Goal: Task Accomplishment & Management: Use online tool/utility

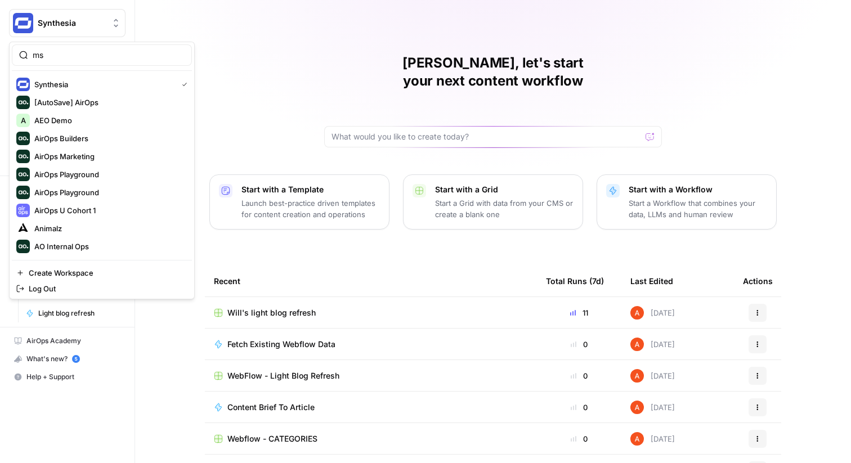
type input "msa"
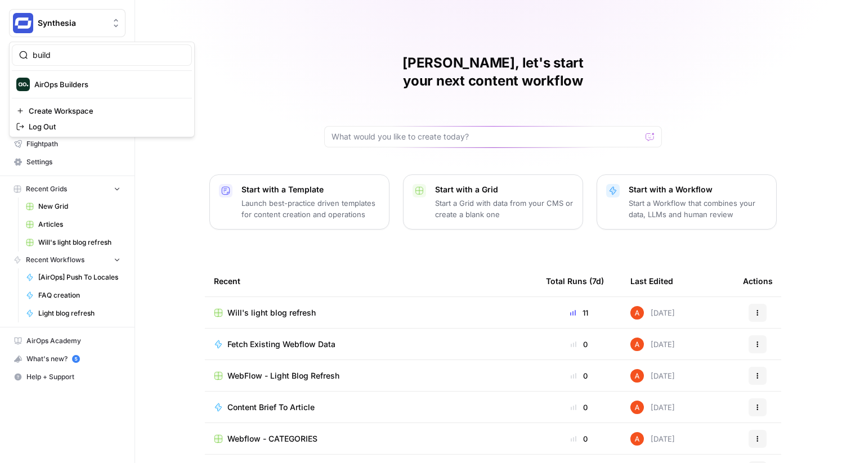
type input "build"
click at [79, 83] on span "AirOps Builders" at bounding box center [108, 84] width 149 height 11
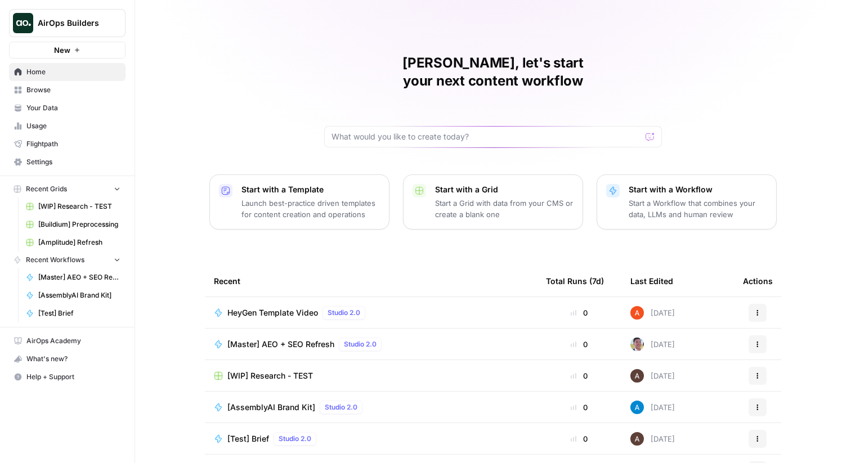
click at [64, 93] on span "Browse" at bounding box center [73, 90] width 94 height 10
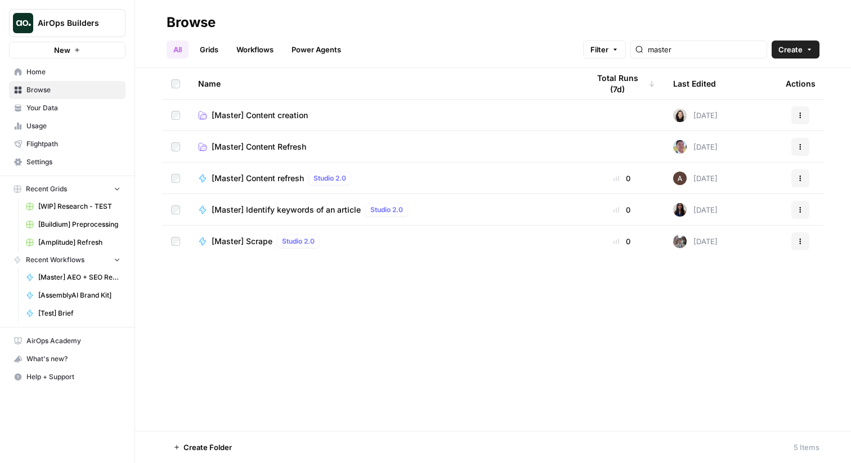
click at [266, 146] on span "[Master] Content Refresh" at bounding box center [259, 146] width 95 height 11
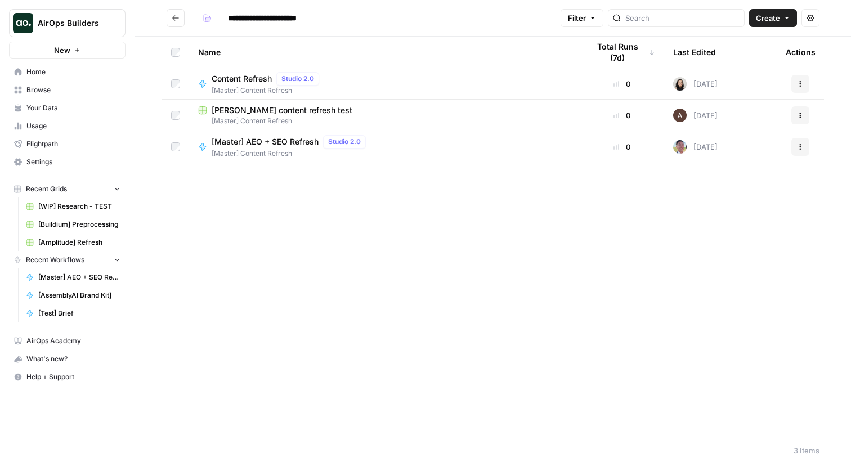
click at [266, 146] on span "[Master] AEO + SEO Refresh" at bounding box center [265, 141] width 107 height 11
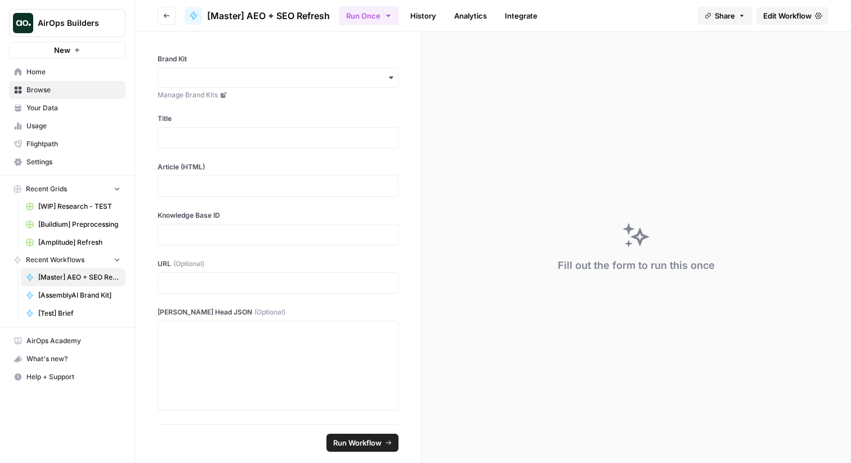
click at [790, 17] on span "Edit Workflow" at bounding box center [787, 15] width 48 height 11
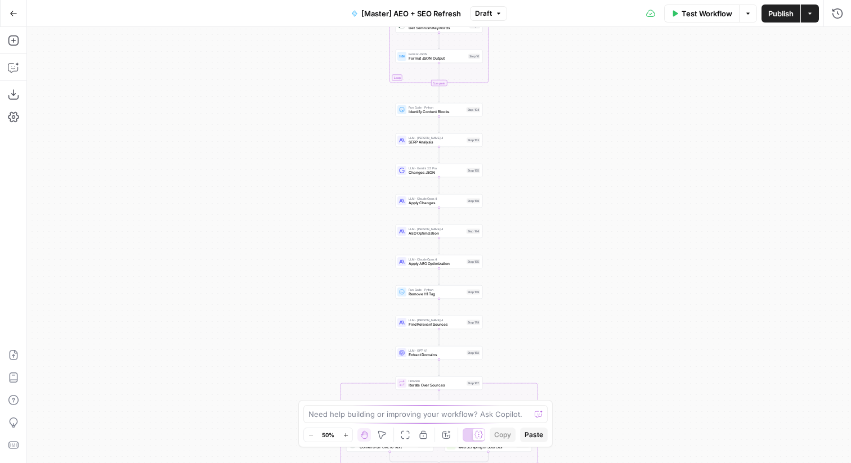
click at [479, 15] on span "Draft" at bounding box center [483, 13] width 17 height 10
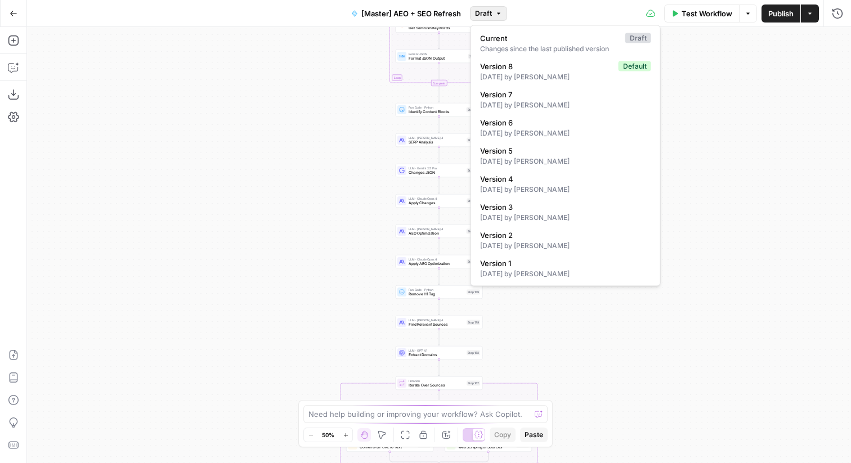
click at [552, 5] on div "Test Workflow Options Publish Actions Run History" at bounding box center [679, 13] width 344 height 26
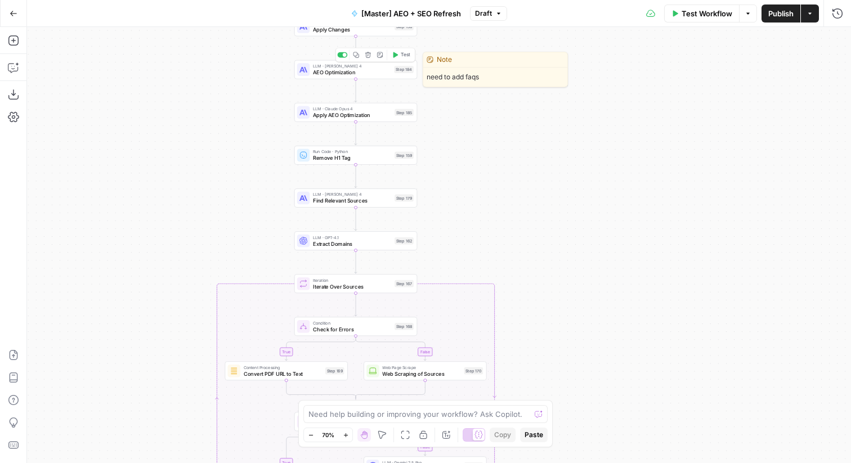
click at [391, 68] on div "LLM · [PERSON_NAME] 4 AEO Optimization Step 184 Copy step Delete step Edit Note…" at bounding box center [355, 70] width 116 height 14
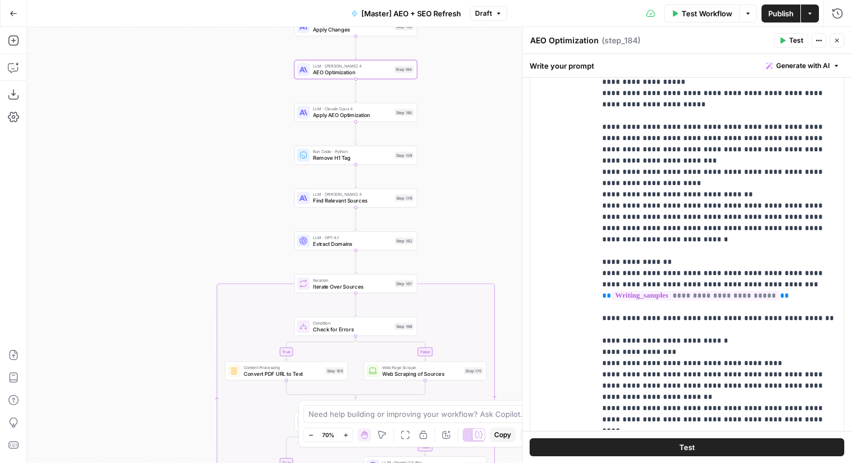
scroll to position [1817, 0]
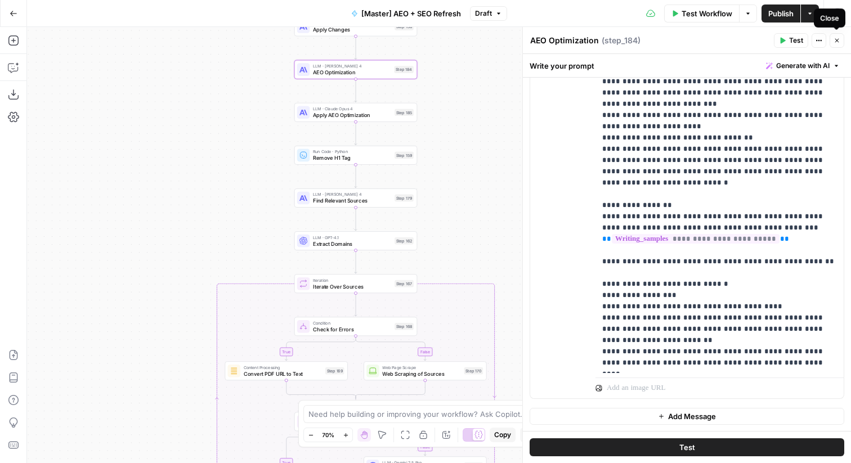
click at [837, 41] on icon "button" at bounding box center [837, 41] width 4 height 4
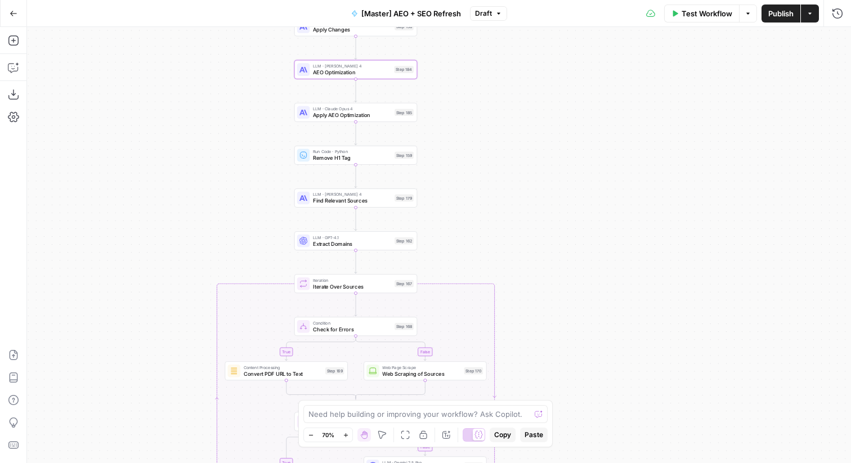
click at [15, 14] on icon "button" at bounding box center [14, 14] width 8 height 8
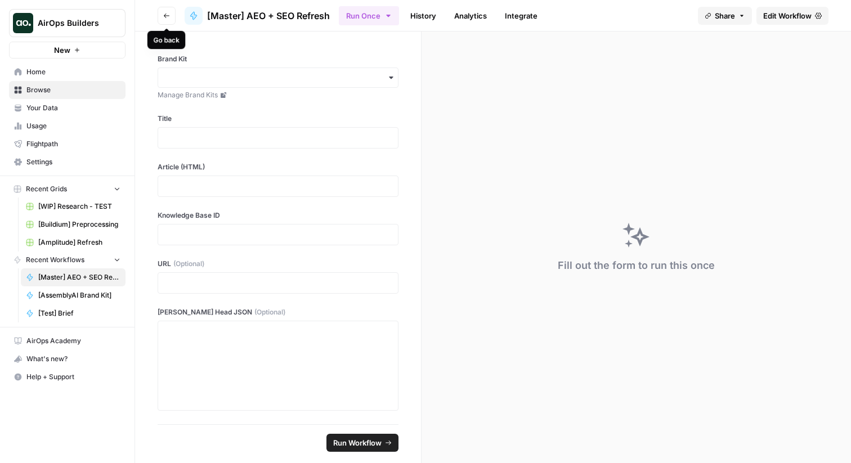
click at [163, 18] on icon "button" at bounding box center [166, 15] width 7 height 7
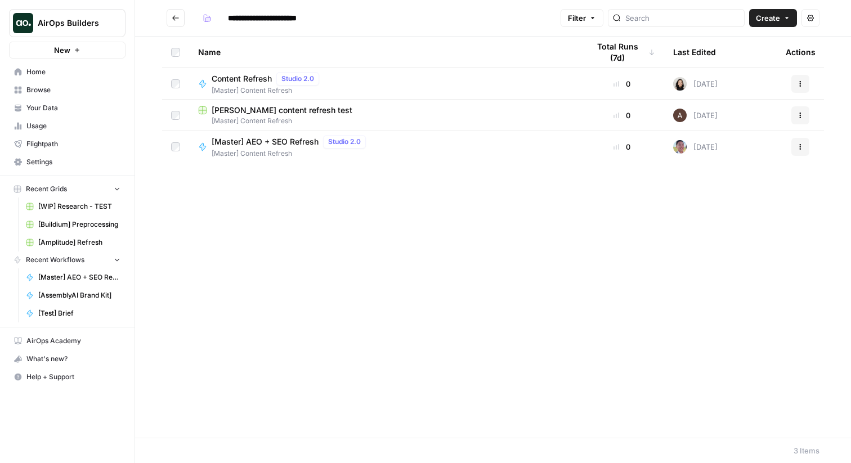
click at [796, 146] on button "Actions" at bounding box center [800, 147] width 18 height 18
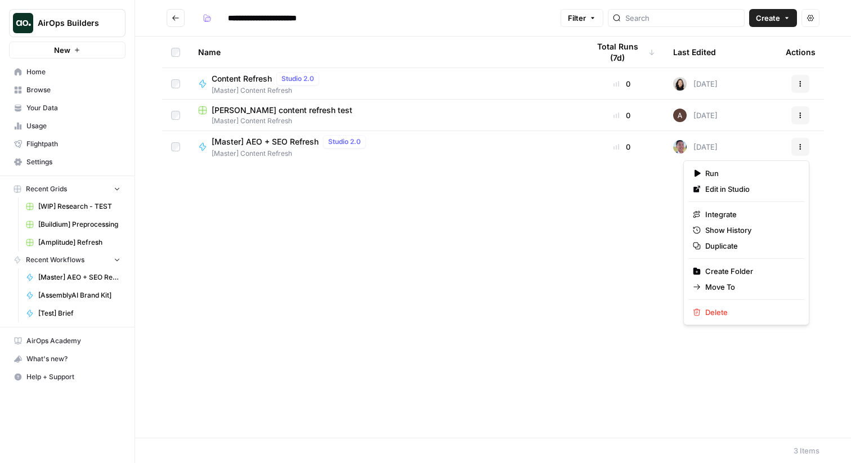
click at [415, 209] on div "Name Total Runs (7d) Last Edited Actions Content Refresh Studio 2.0 [Master] Co…" at bounding box center [493, 237] width 716 height 401
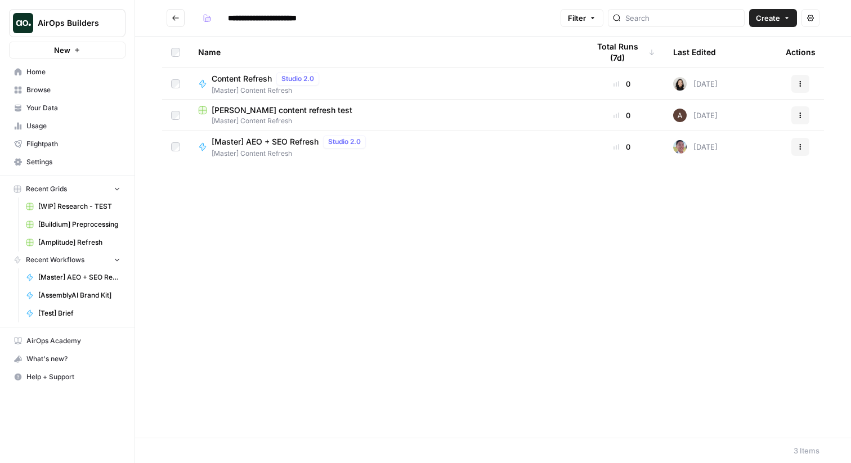
click at [284, 141] on span "[Master] AEO + SEO Refresh" at bounding box center [265, 141] width 107 height 11
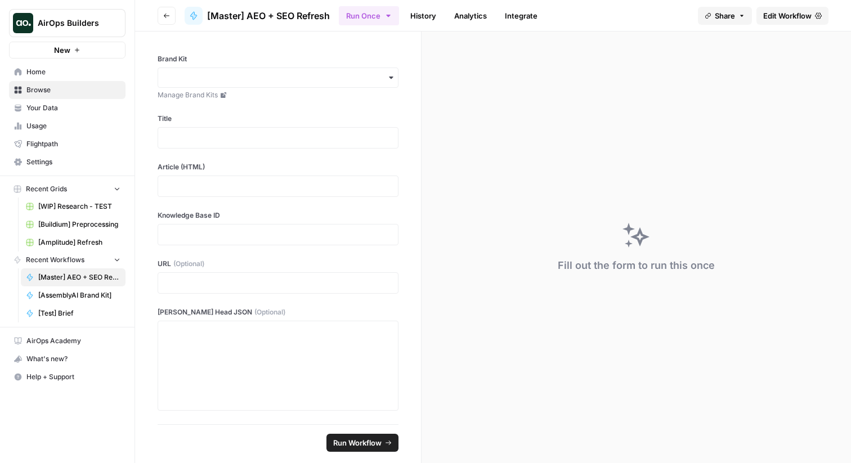
click at [799, 10] on span "Edit Workflow" at bounding box center [787, 15] width 48 height 11
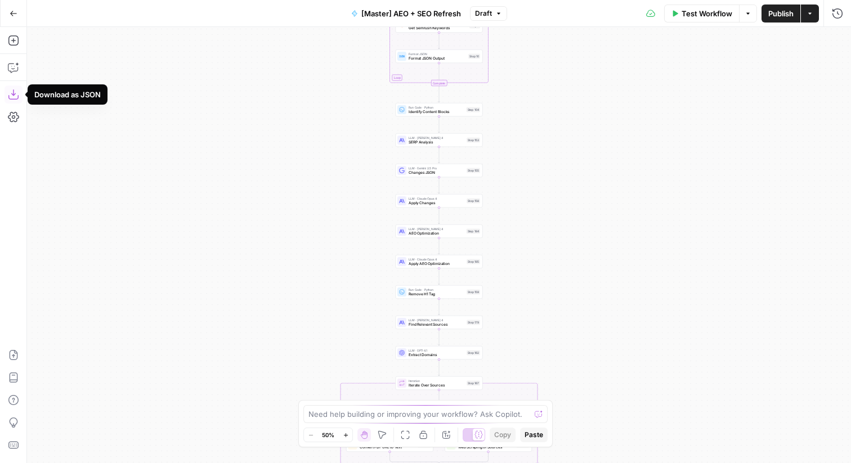
click at [15, 96] on icon "button" at bounding box center [13, 94] width 11 height 11
click at [7, 16] on button "Go Back" at bounding box center [13, 13] width 20 height 20
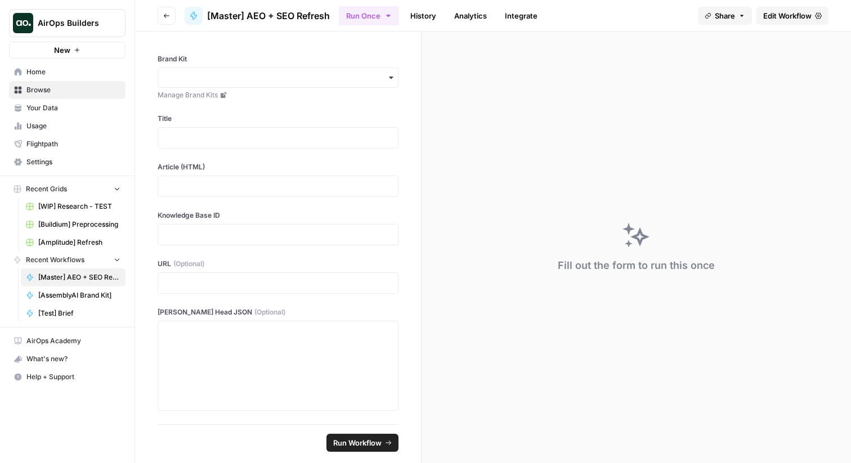
click at [48, 22] on span "AirOps Builders" at bounding box center [72, 22] width 68 height 11
type input "guru"
click at [47, 80] on span "Guru" at bounding box center [108, 84] width 149 height 11
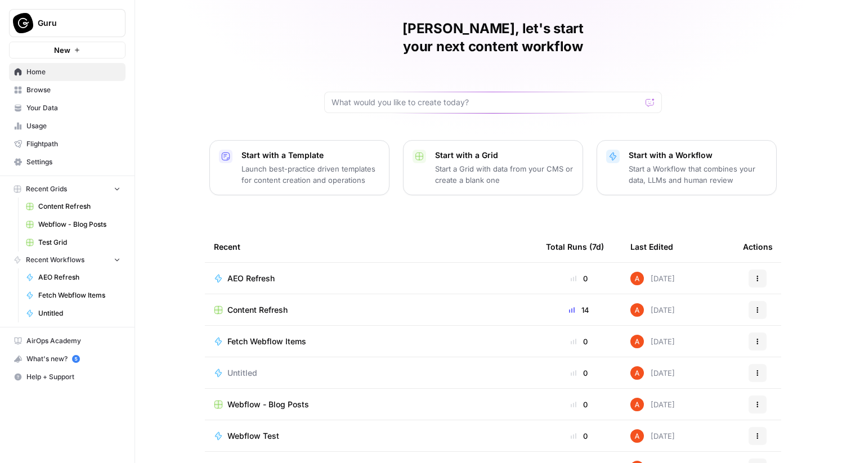
scroll to position [55, 0]
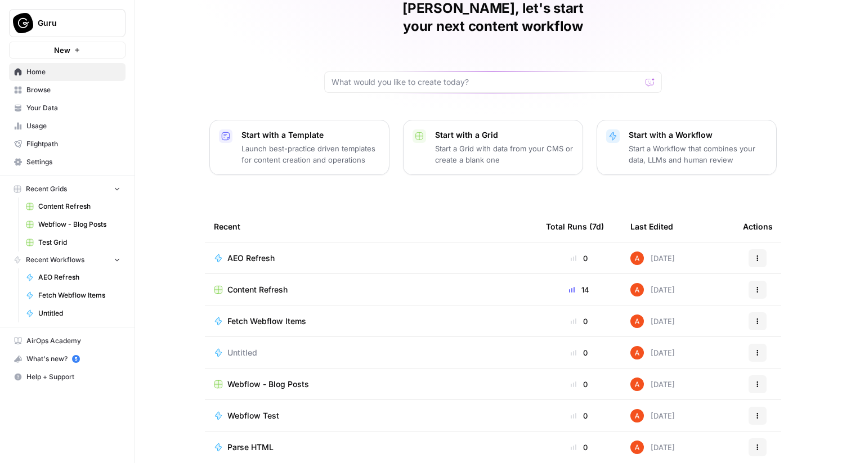
click at [242, 347] on span "Untitled" at bounding box center [242, 352] width 30 height 11
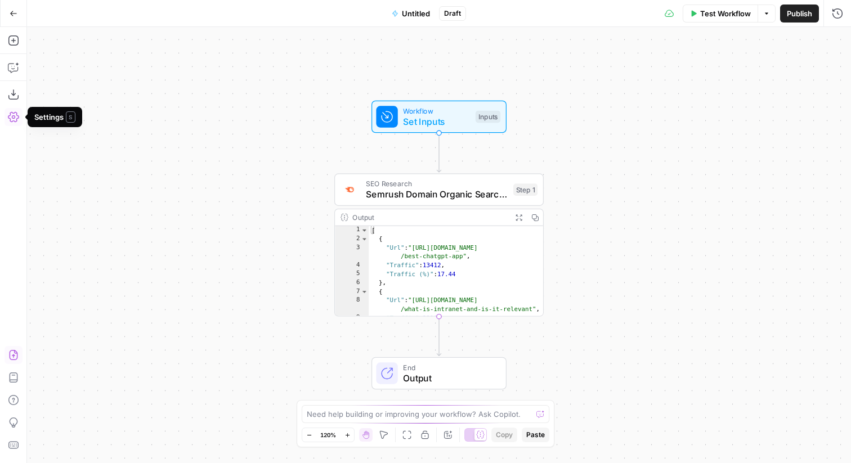
click at [12, 352] on icon "button" at bounding box center [13, 354] width 11 height 11
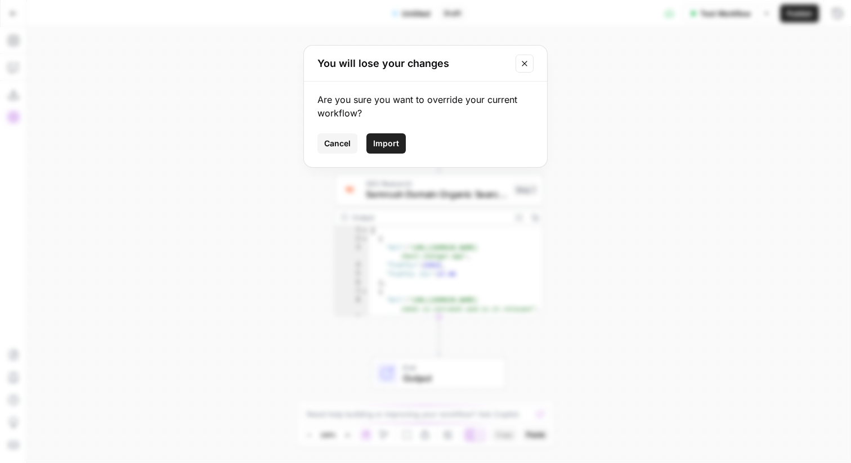
click at [390, 136] on button "Import" at bounding box center [385, 143] width 39 height 20
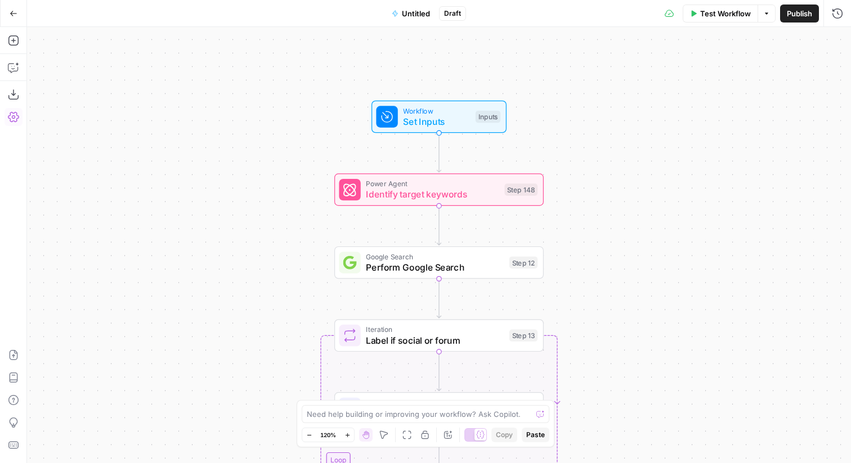
click at [422, 13] on span "Untitled" at bounding box center [416, 13] width 28 height 11
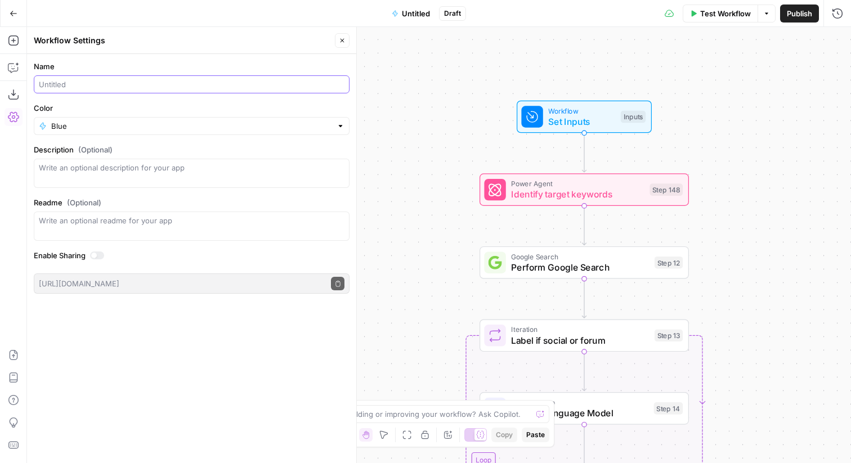
click at [131, 86] on input "Name" at bounding box center [192, 84] width 306 height 11
type input "AEO + SEO Refresh"
click at [342, 41] on icon "button" at bounding box center [342, 40] width 7 height 7
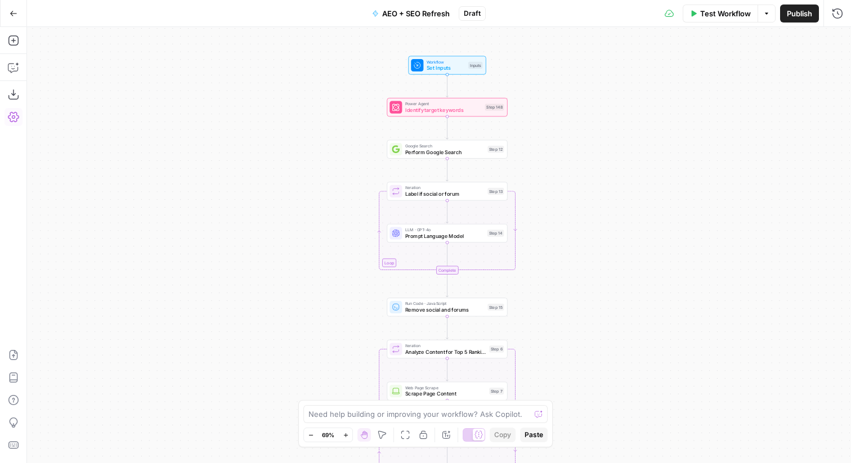
click at [443, 66] on span "Set Inputs" at bounding box center [446, 68] width 38 height 8
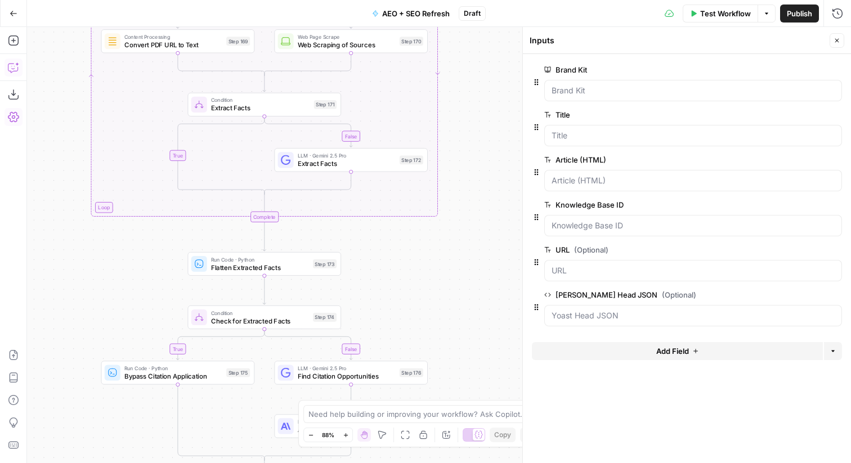
click at [19, 65] on button "Copilot" at bounding box center [14, 68] width 18 height 18
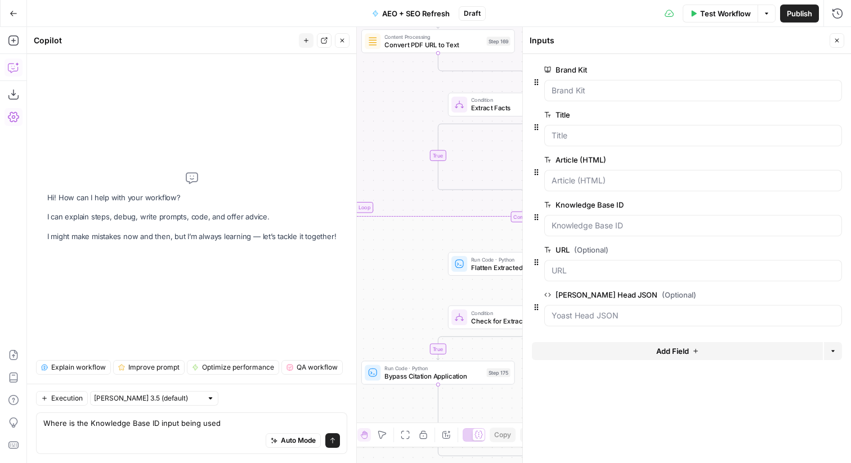
type textarea "Where is the Knowledge Base ID input being used?"
